Goal: Task Accomplishment & Management: Complete application form

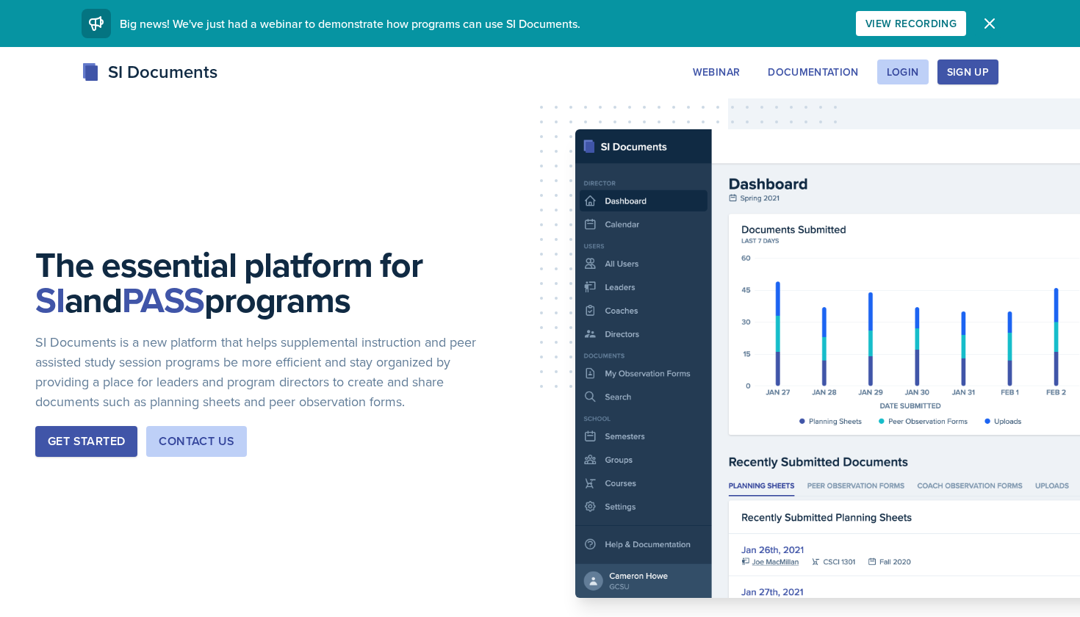
click at [986, 28] on icon "button" at bounding box center [989, 23] width 9 height 9
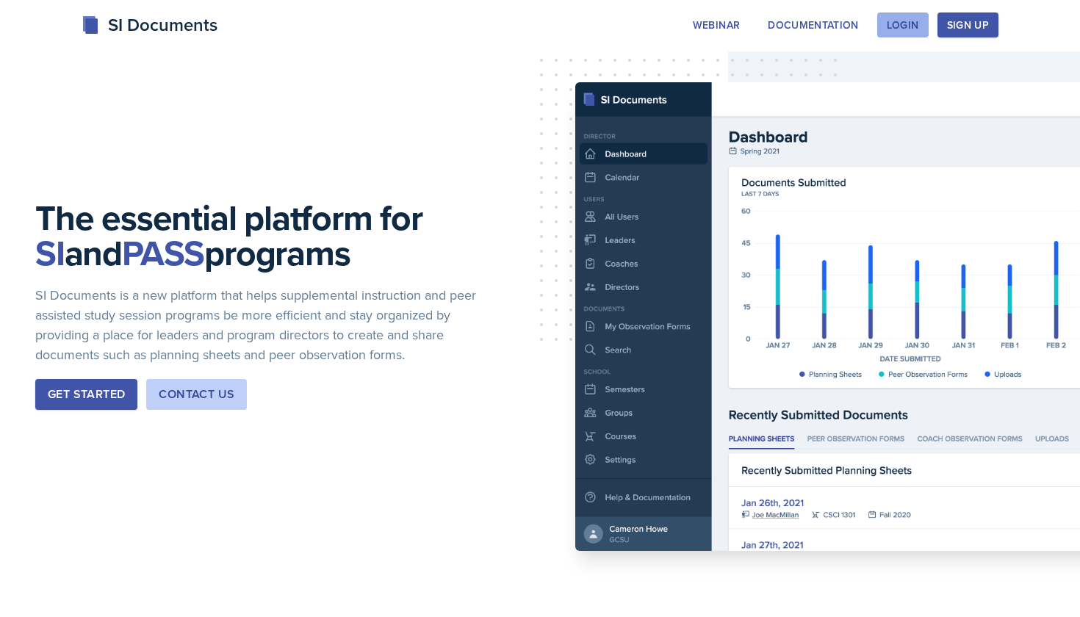
click at [901, 31] on div "Login" at bounding box center [903, 25] width 32 height 12
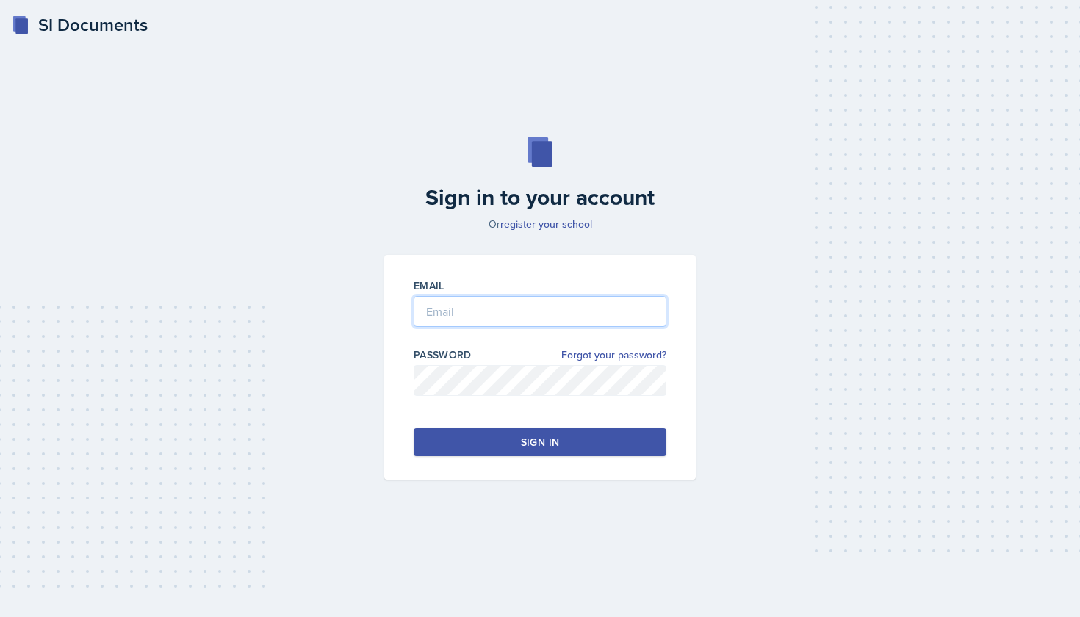
type input "[EMAIL_ADDRESS][DOMAIN_NAME]"
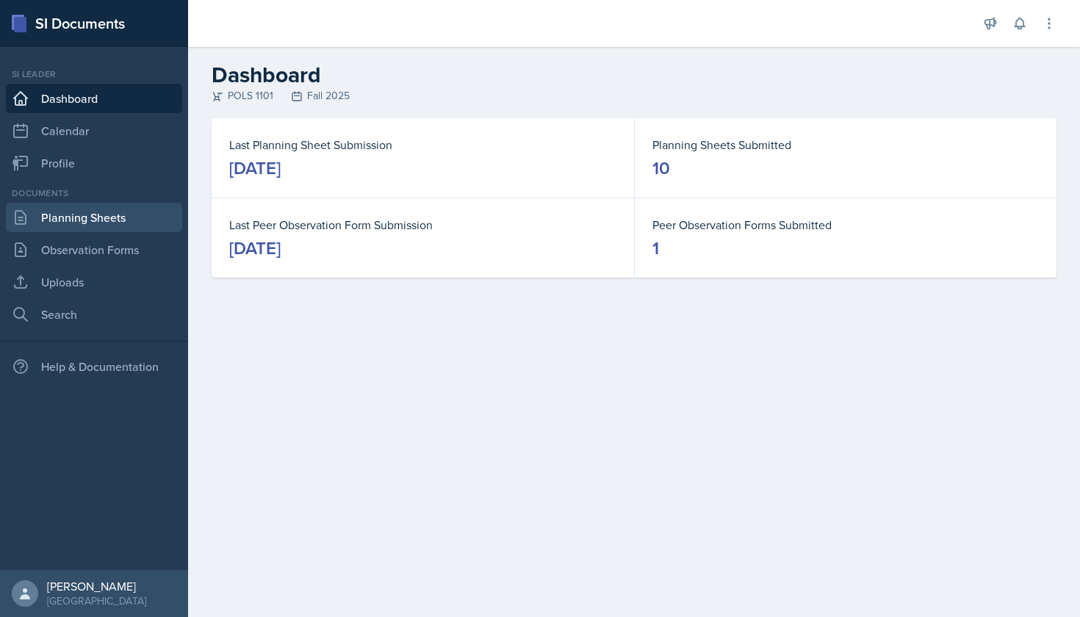
click at [146, 210] on link "Planning Sheets" at bounding box center [94, 217] width 176 height 29
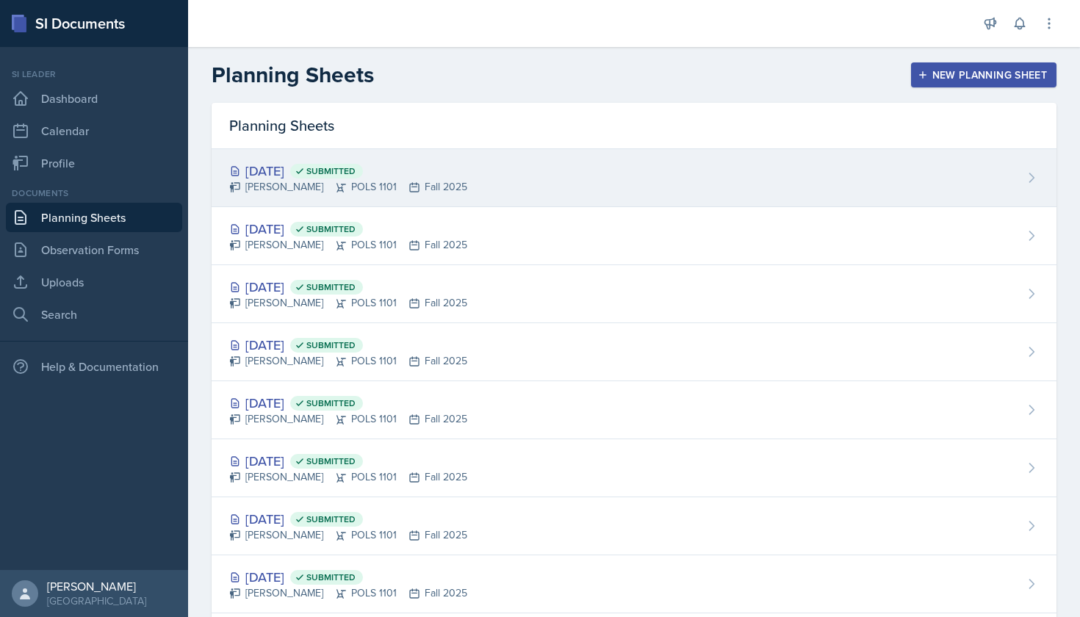
click at [461, 164] on div "[DATE] Submitted" at bounding box center [348, 171] width 238 height 20
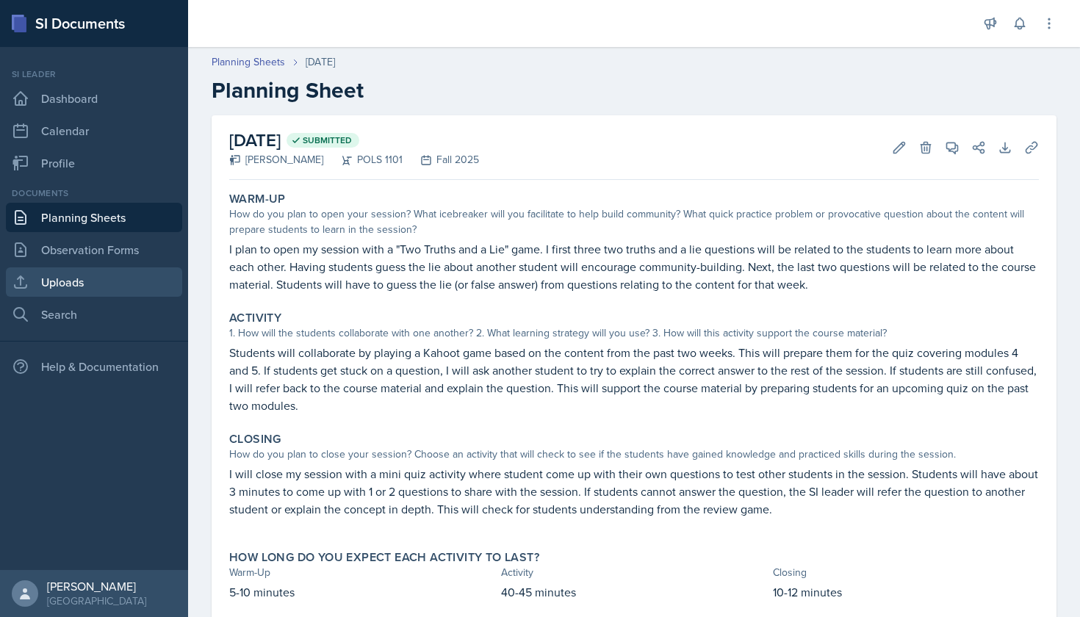
click at [106, 277] on link "Uploads" at bounding box center [94, 281] width 176 height 29
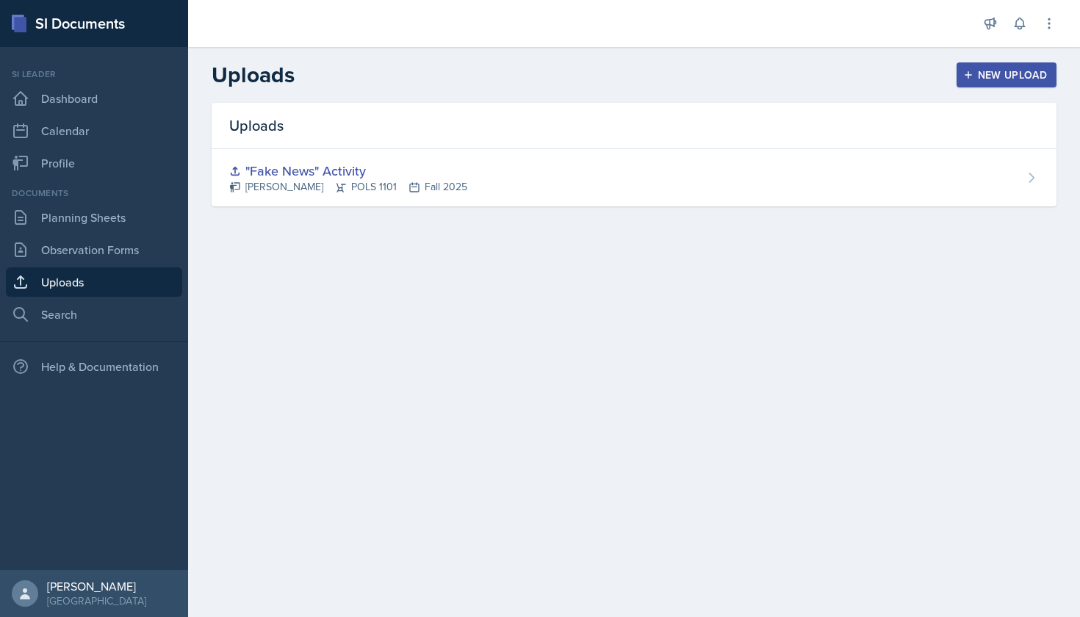
click at [992, 74] on div "New Upload" at bounding box center [1007, 75] width 82 height 12
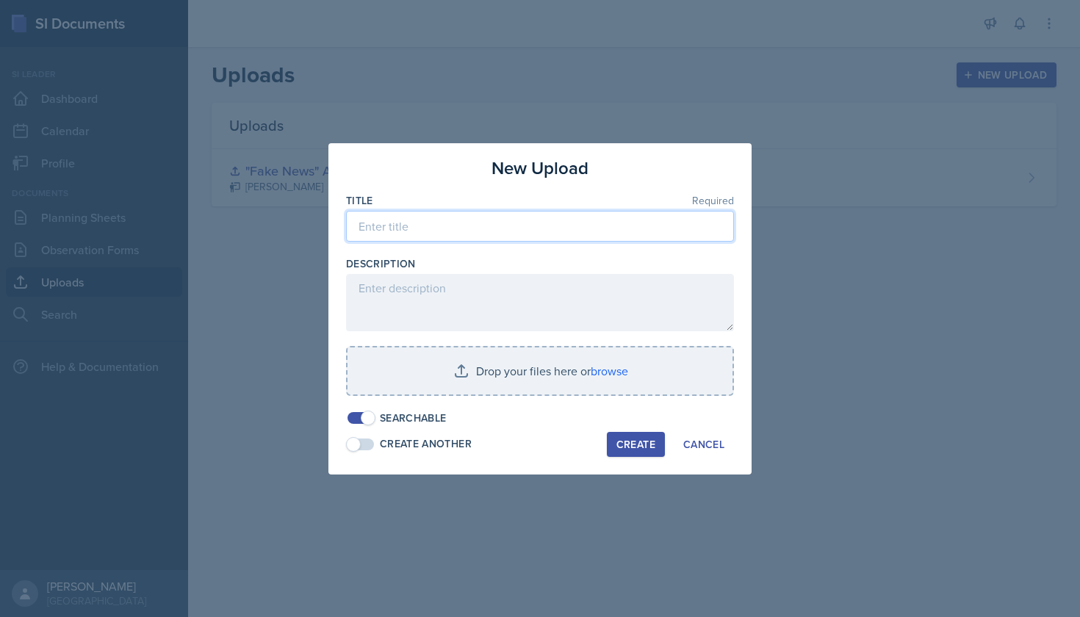
click at [497, 223] on input at bounding box center [540, 226] width 388 height 31
type input "P"
type input "K"
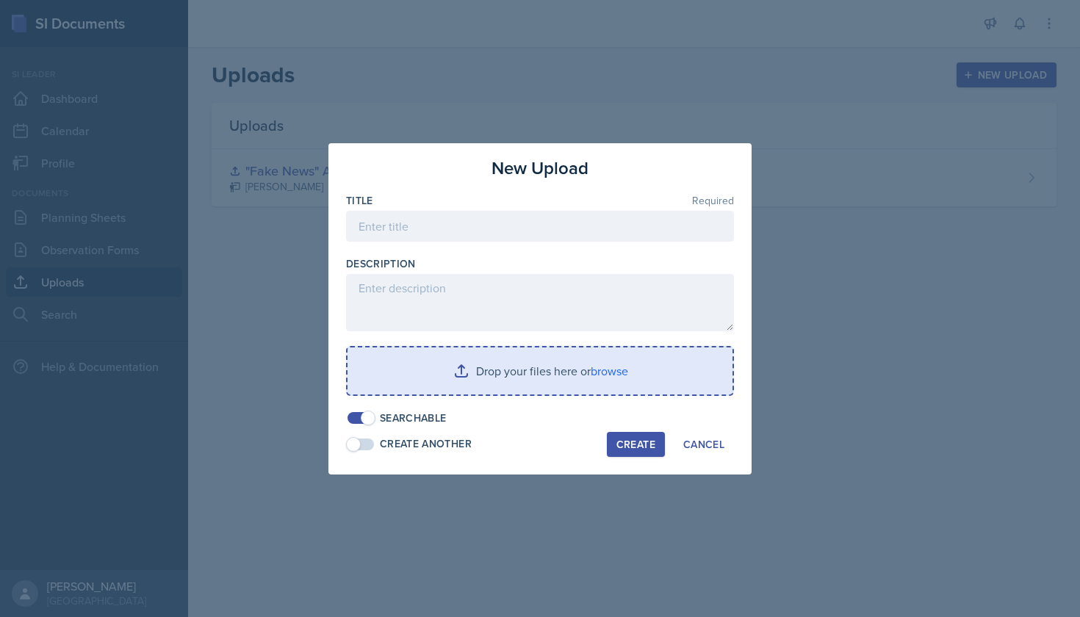
click at [472, 369] on input "file" at bounding box center [540, 371] width 385 height 47
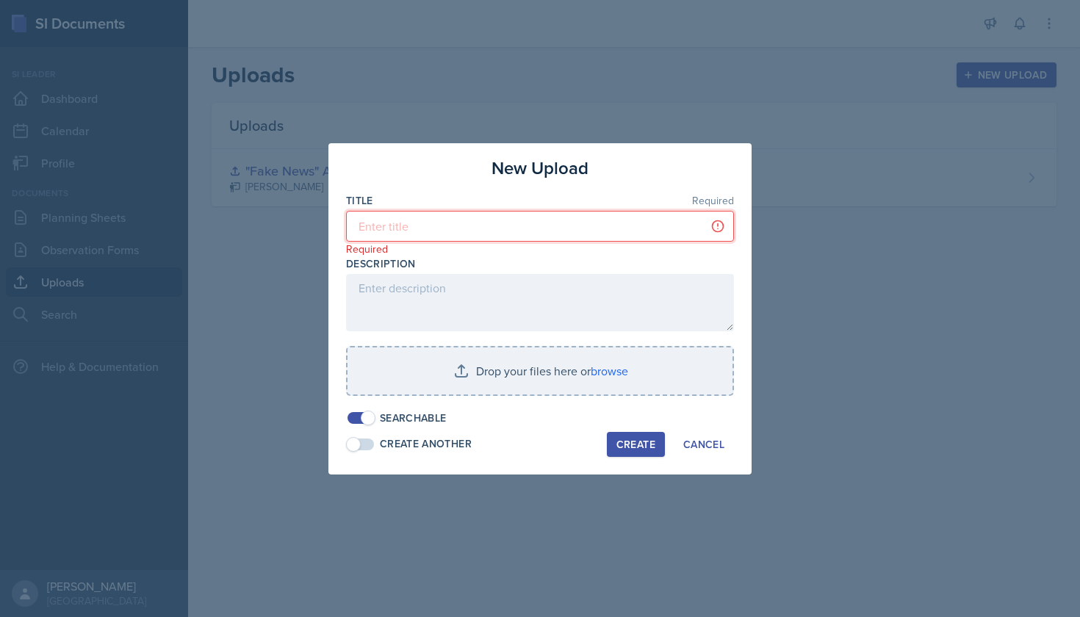
click at [571, 240] on input at bounding box center [540, 226] width 388 height 31
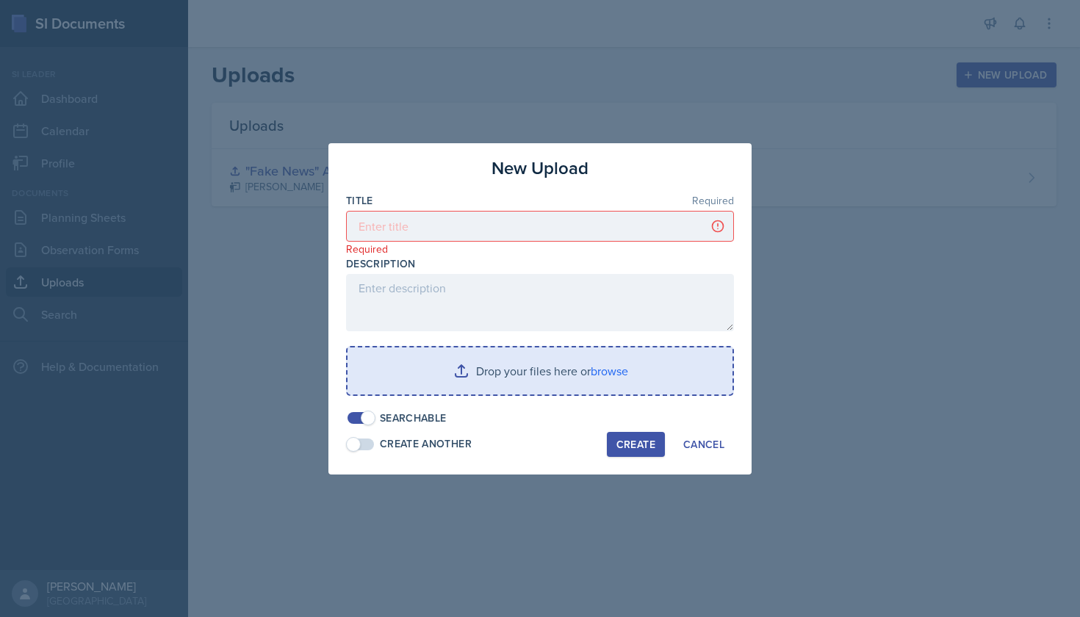
click at [608, 367] on input "file" at bounding box center [540, 371] width 385 height 47
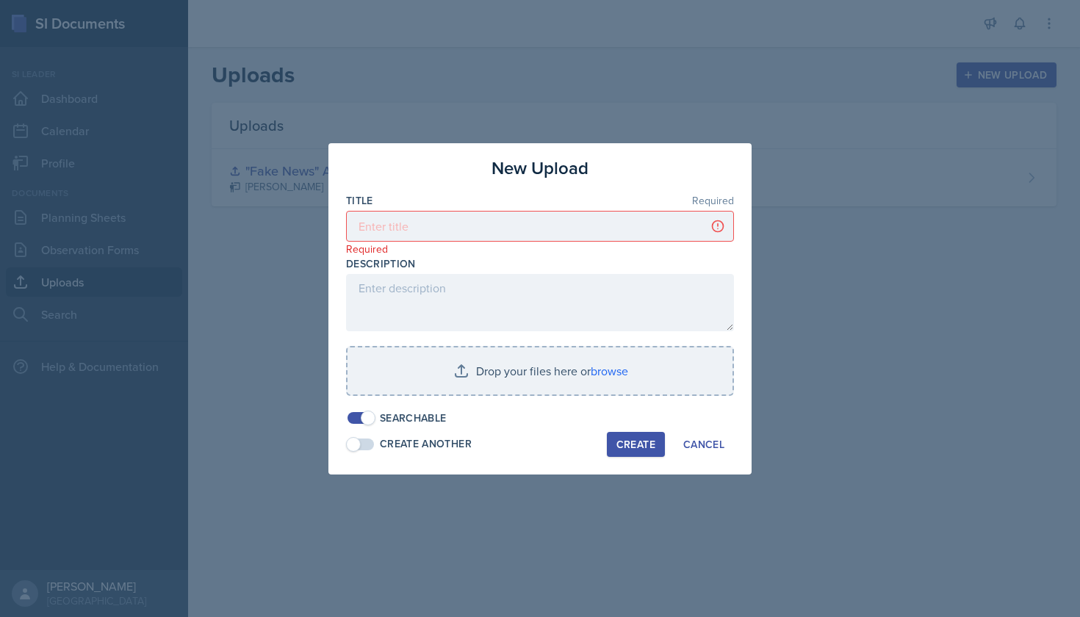
click at [377, 442] on div "Create Another" at bounding box center [409, 443] width 126 height 15
click at [367, 442] on span at bounding box center [368, 444] width 15 height 15
click at [486, 232] on input at bounding box center [540, 226] width 388 height 31
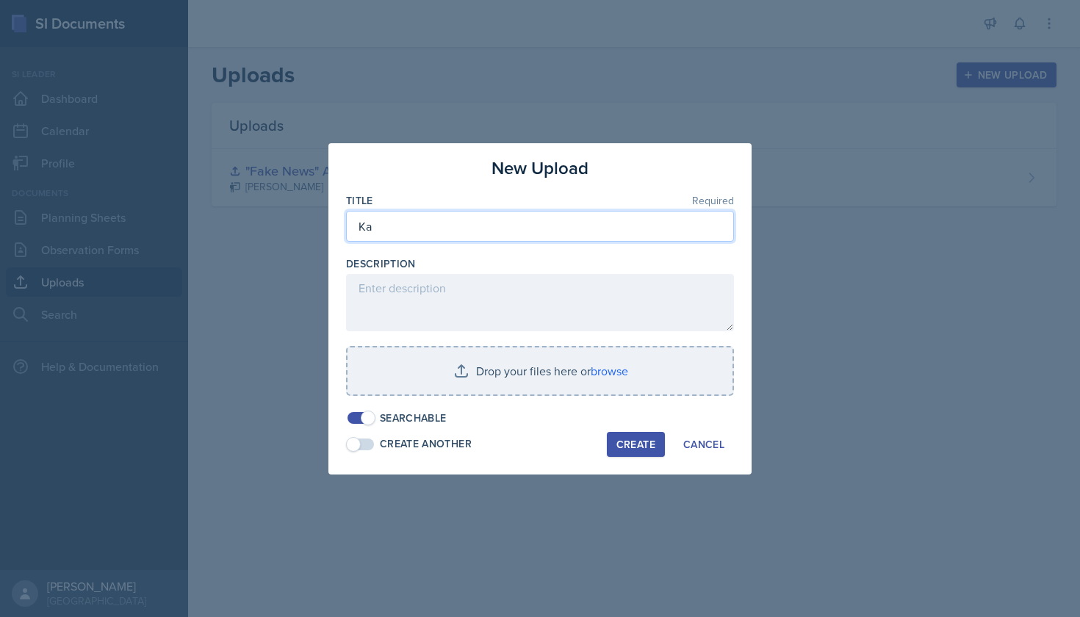
type input "K"
type input "V"
paste input "🏛️ POLS 1101 - Civil Liberties & Civil Rights"
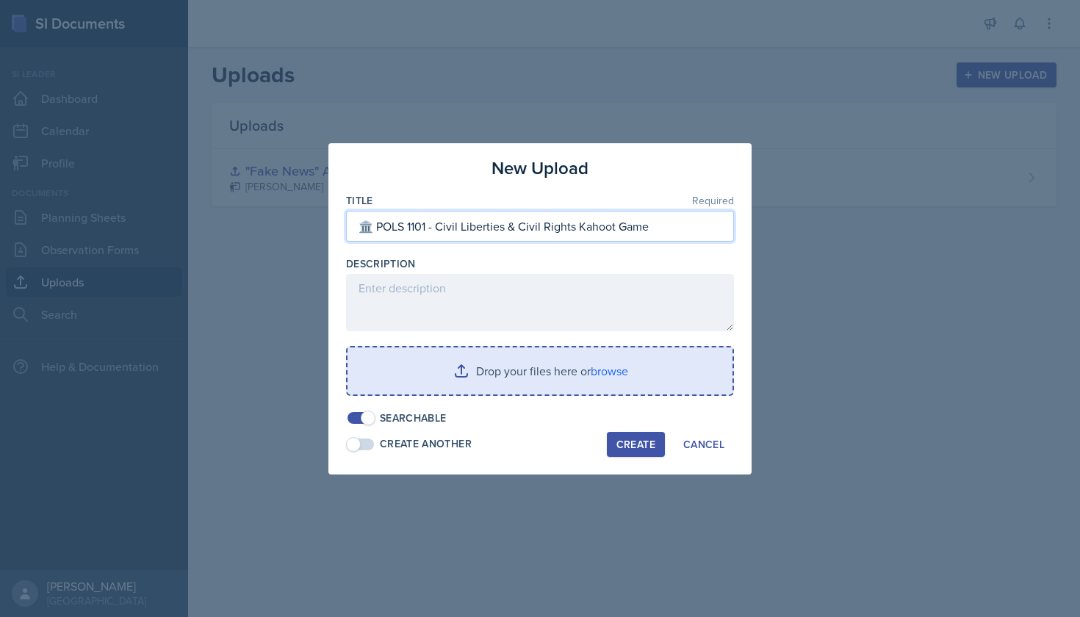
type input "🏛️ POLS 1101 - Civil Liberties & Civil Rights Kahoot Game"
click at [606, 375] on input "file" at bounding box center [540, 371] width 385 height 47
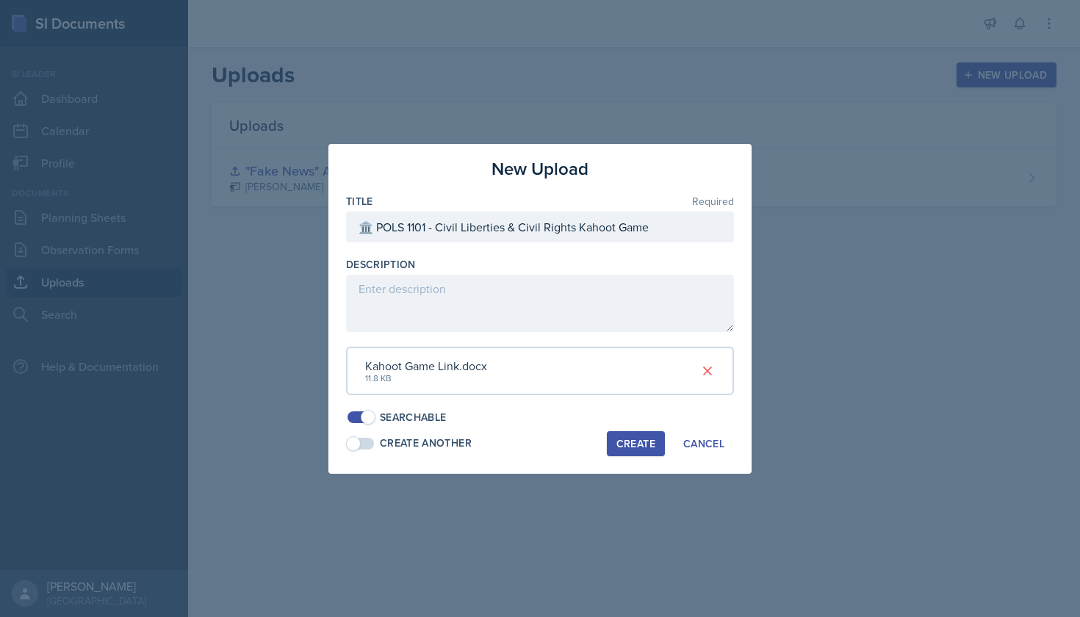
click at [641, 439] on div "Create" at bounding box center [635, 444] width 39 height 12
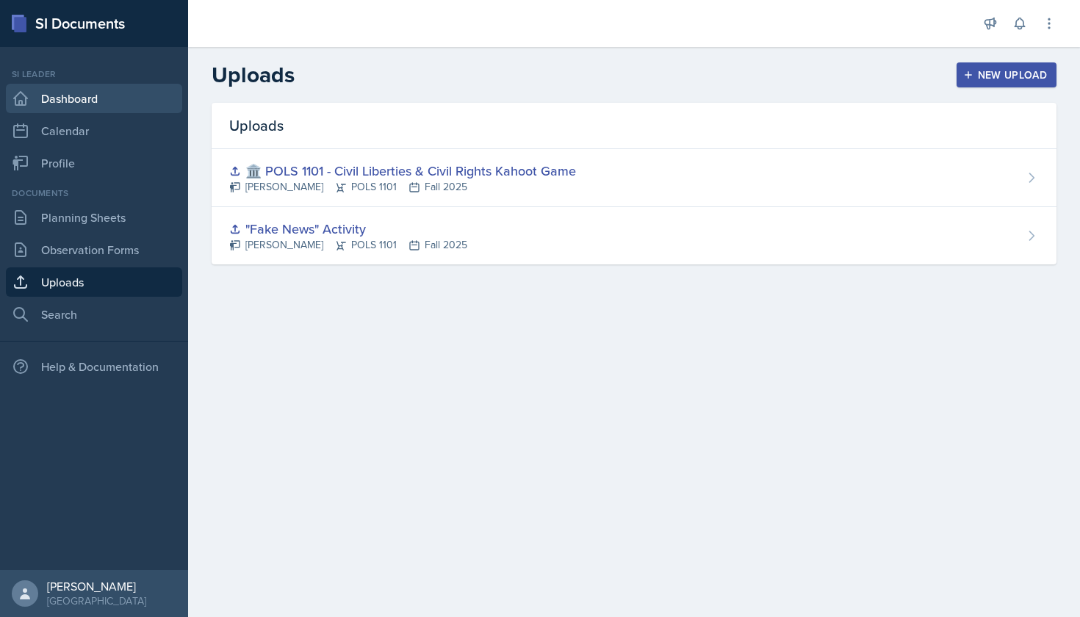
click at [119, 104] on link "Dashboard" at bounding box center [94, 98] width 176 height 29
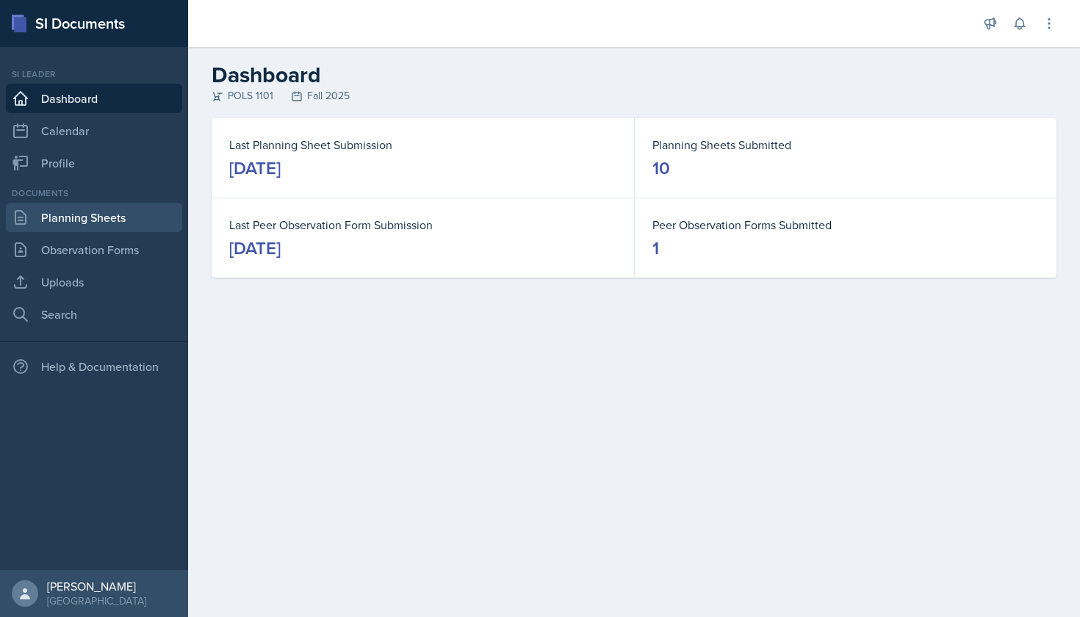
click at [140, 209] on link "Planning Sheets" at bounding box center [94, 217] width 176 height 29
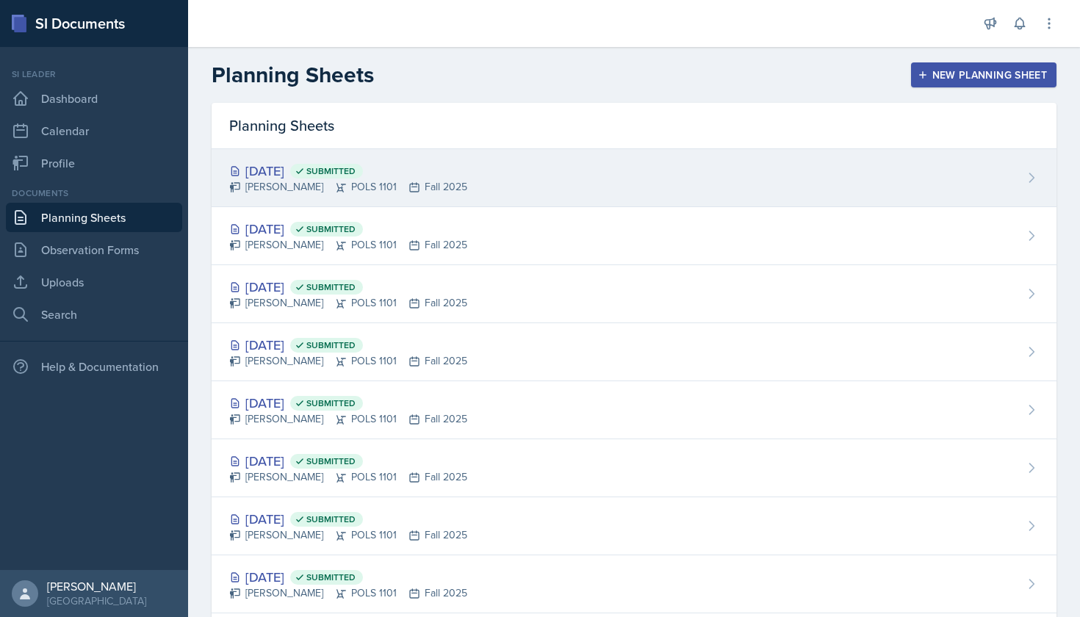
click at [315, 175] on div "[DATE] Submitted" at bounding box center [348, 171] width 238 height 20
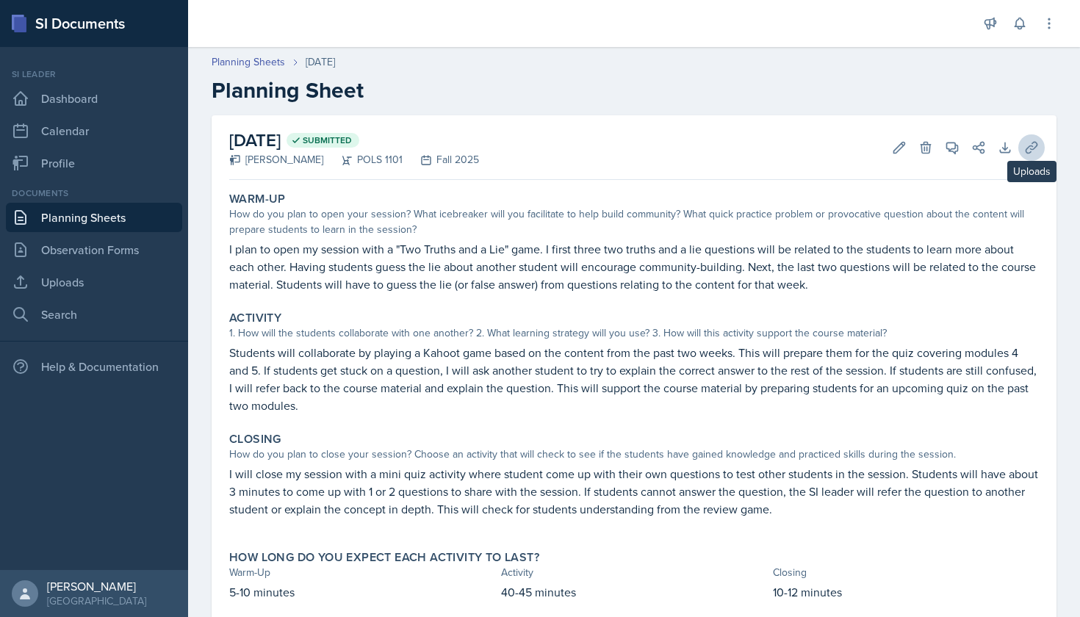
click at [1032, 151] on icon at bounding box center [1031, 147] width 15 height 15
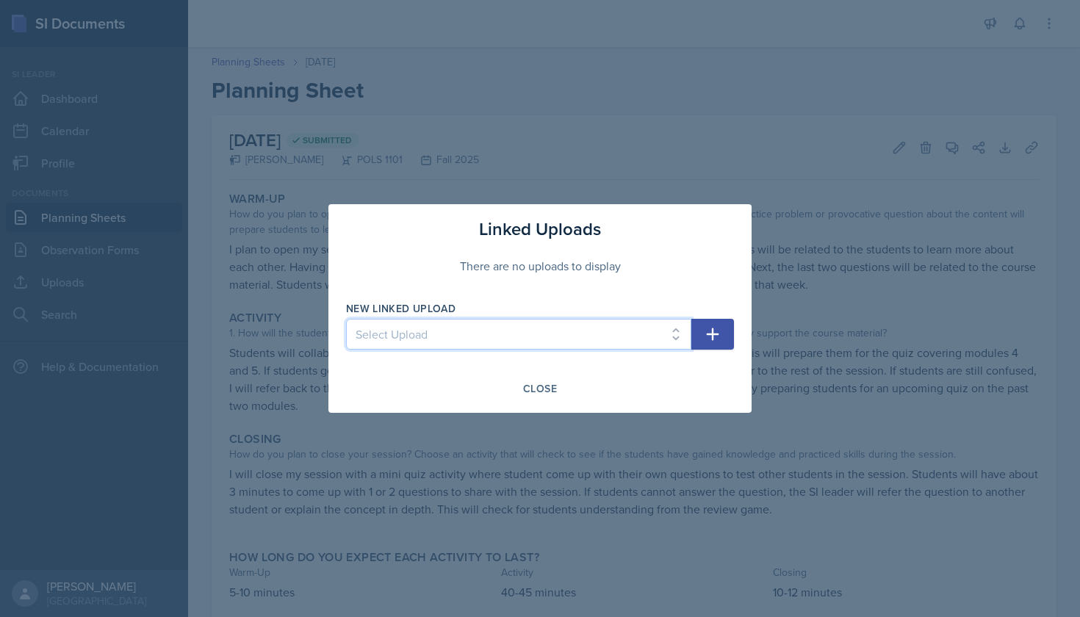
select select "79bcd334-12d0-4797-b18b-9f93fa0c245a"
click at [718, 337] on icon "button" at bounding box center [713, 334] width 18 height 18
select select
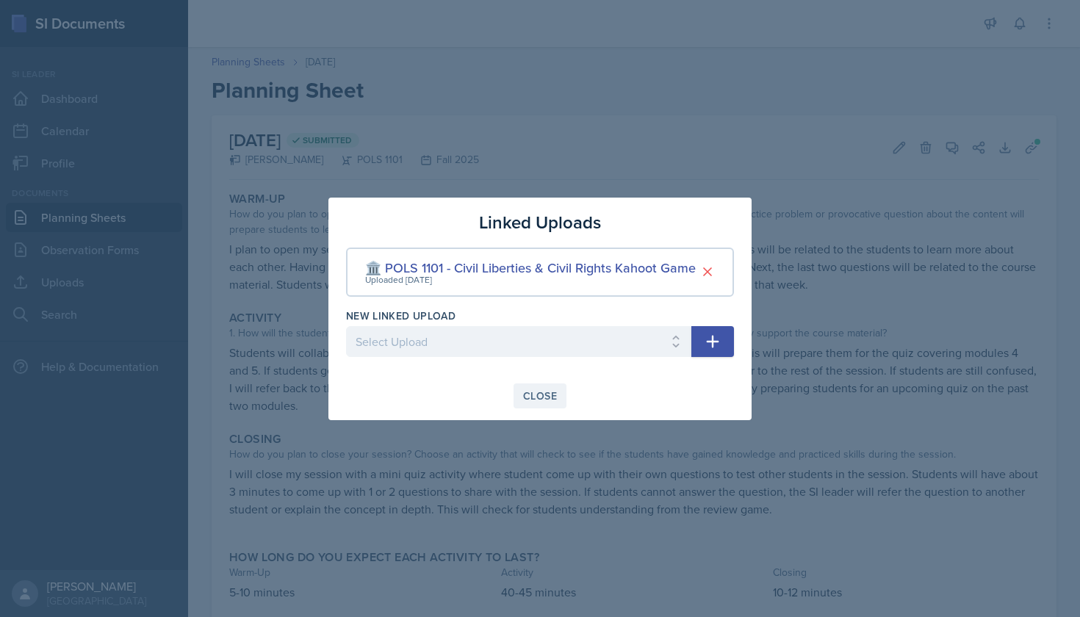
click at [559, 400] on button "Close" at bounding box center [540, 396] width 53 height 25
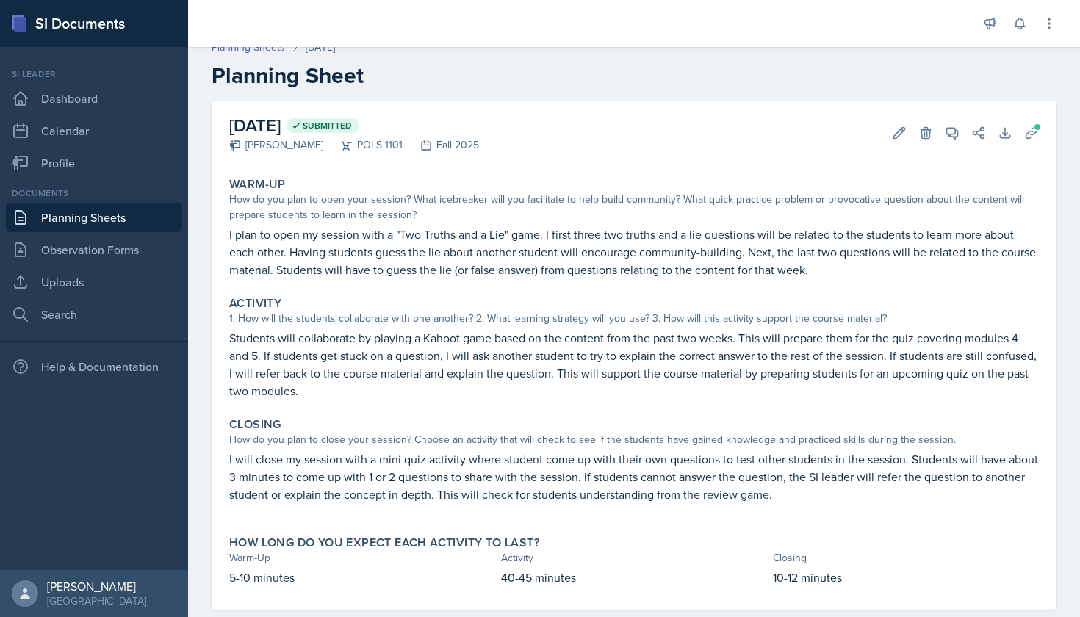
scroll to position [19, 0]
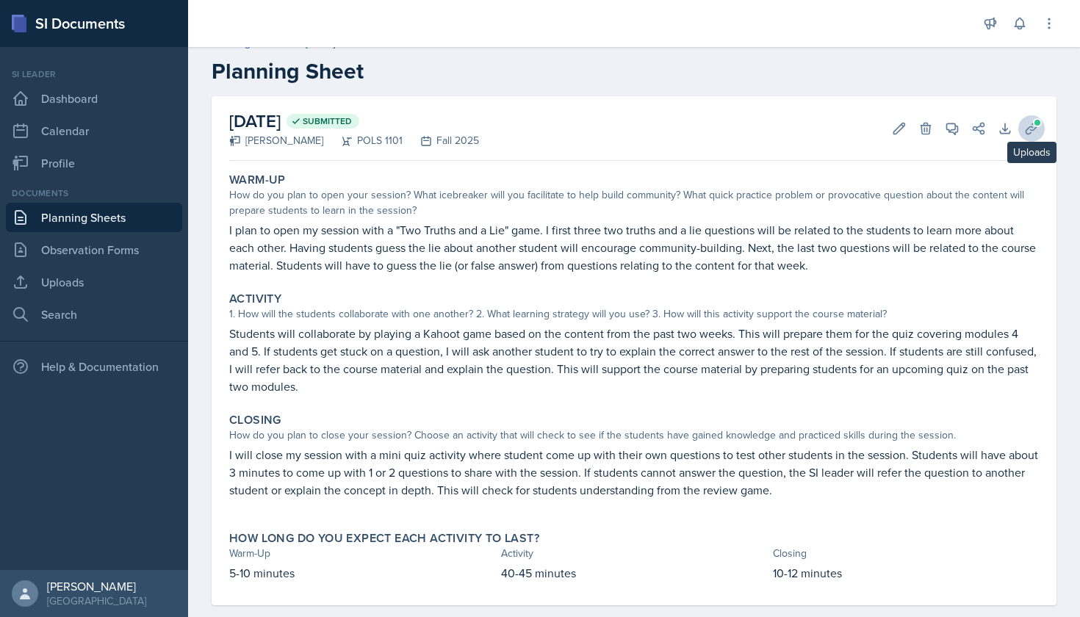
click at [1030, 128] on icon at bounding box center [1031, 128] width 15 height 15
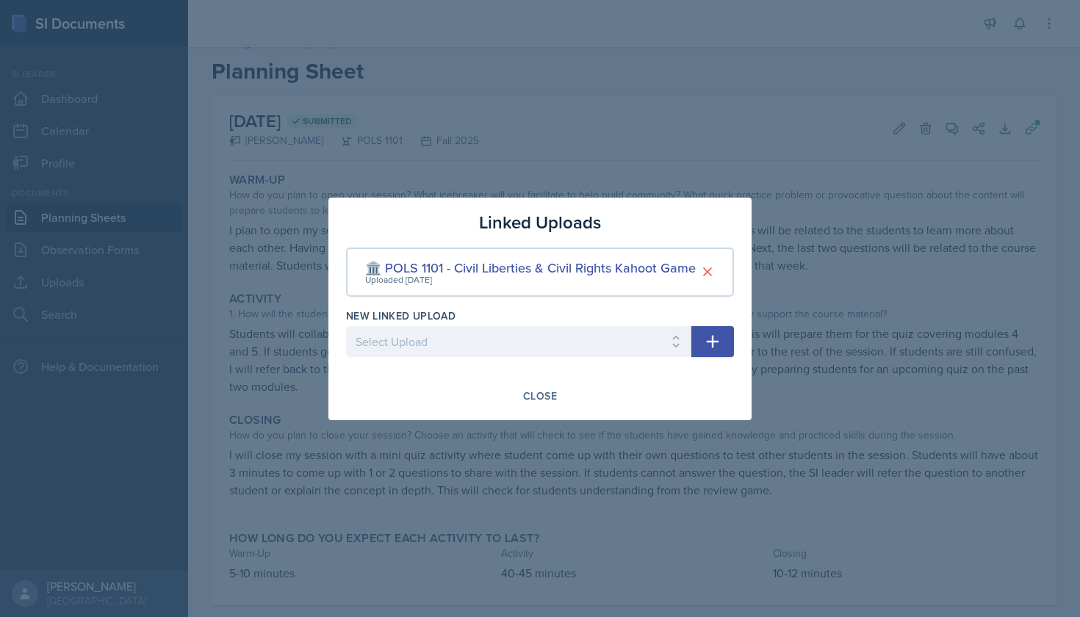
click at [811, 304] on div at bounding box center [540, 308] width 1080 height 617
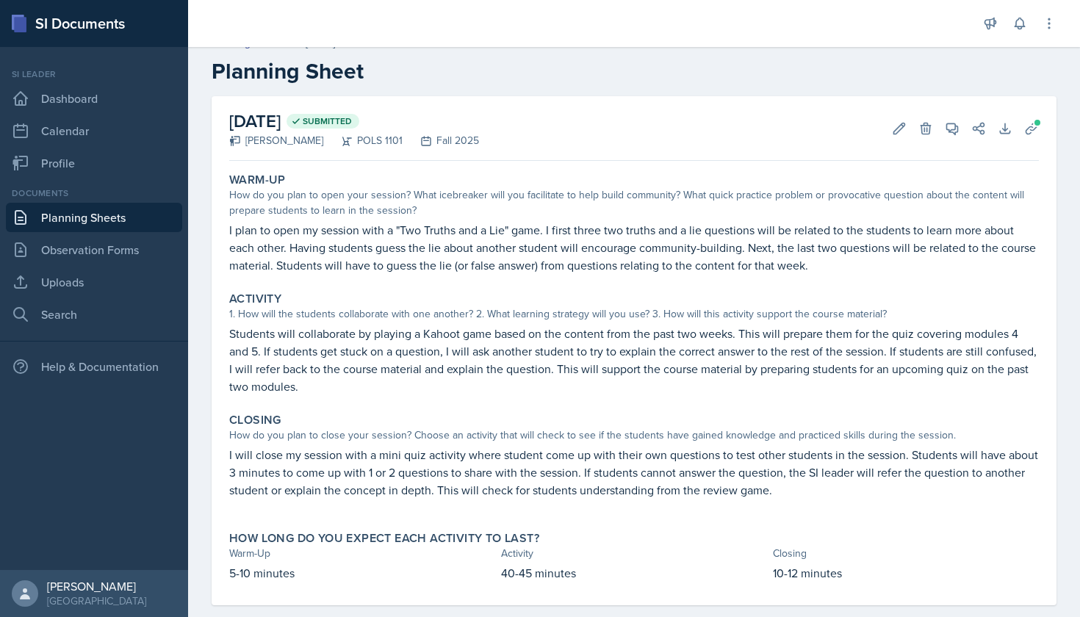
click at [109, 221] on link "Planning Sheets" at bounding box center [94, 217] width 176 height 29
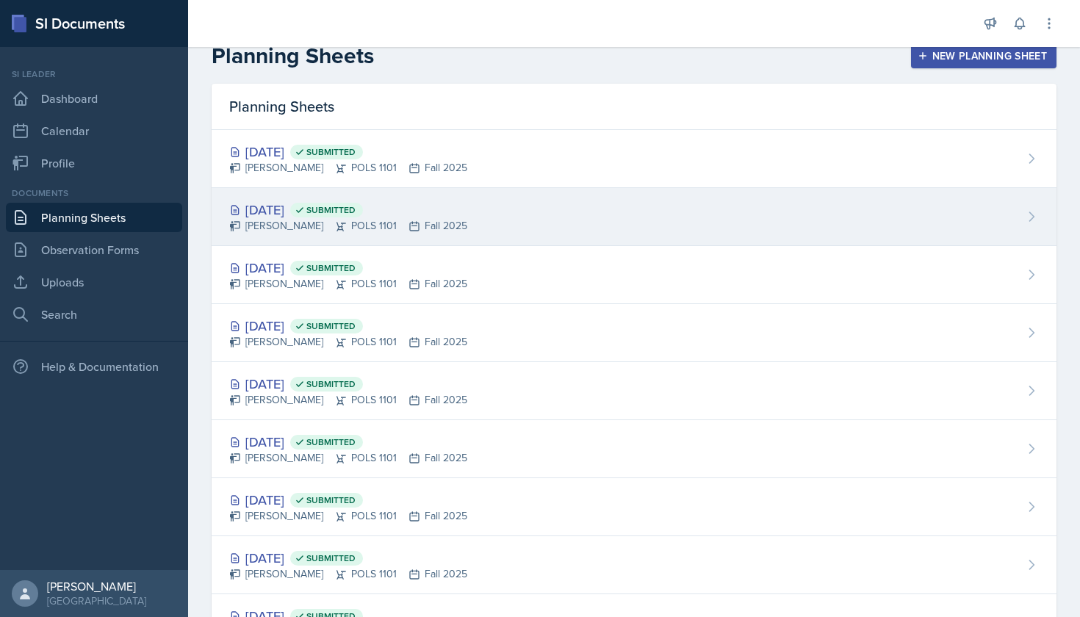
click at [303, 207] on div "[DATE] Submitted" at bounding box center [348, 210] width 238 height 20
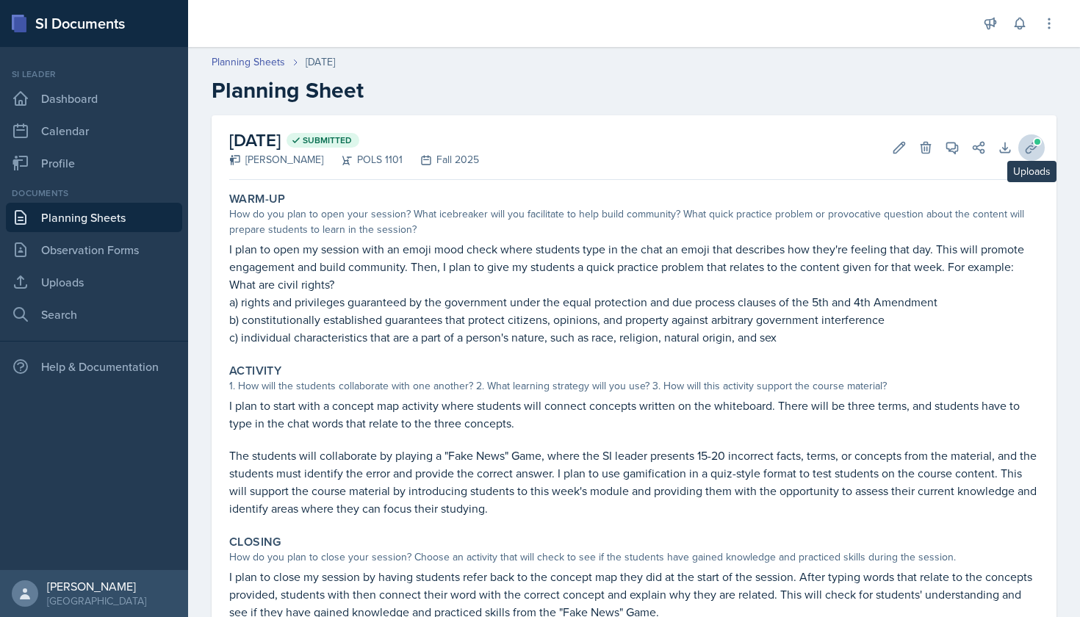
click at [1034, 143] on span at bounding box center [1037, 141] width 9 height 9
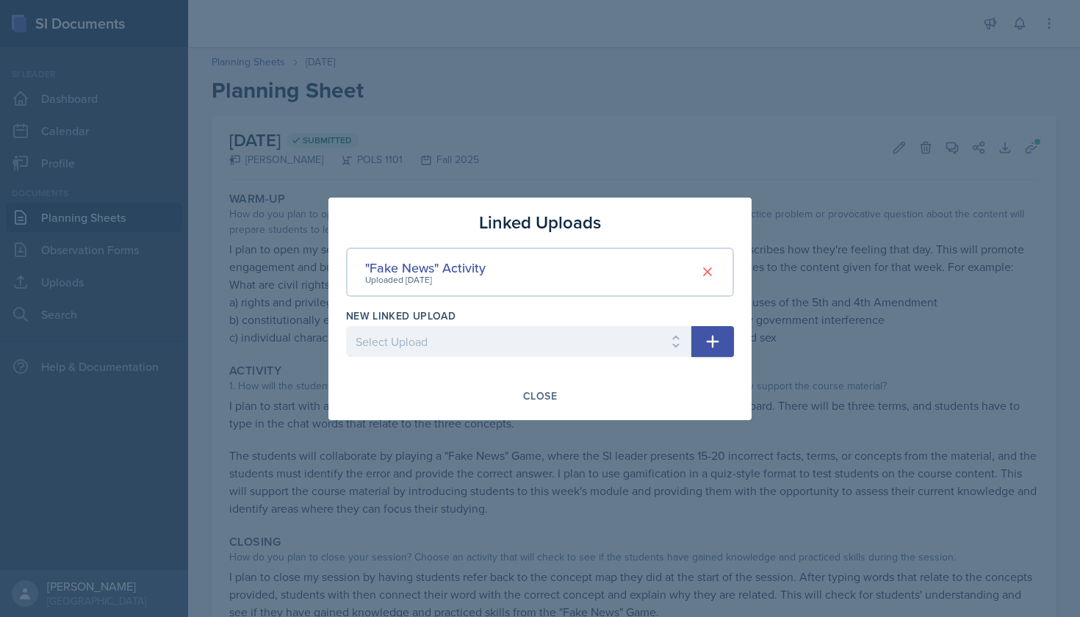
click at [977, 225] on div at bounding box center [540, 308] width 1080 height 617
